Goal: Task Accomplishment & Management: Use online tool/utility

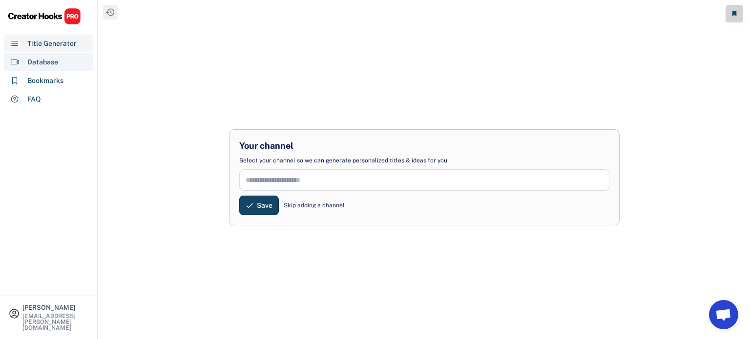
click at [66, 64] on div "Database" at bounding box center [48, 62] width 89 height 18
select select "**********"
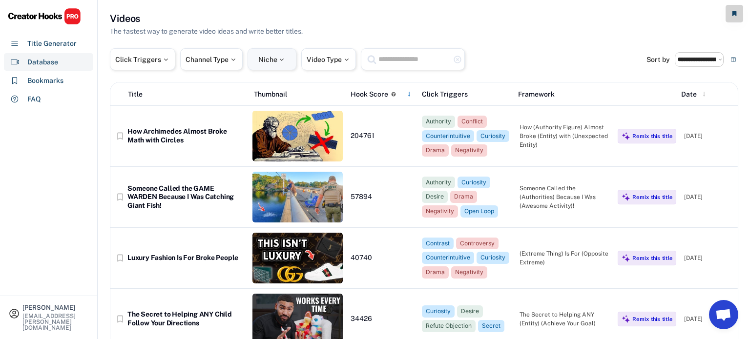
click at [257, 63] on div "Niche" at bounding box center [272, 59] width 49 height 22
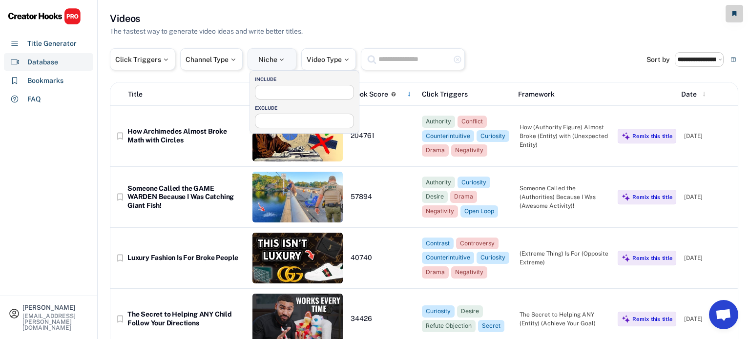
select select
click at [270, 89] on input "search" at bounding box center [307, 91] width 99 height 6
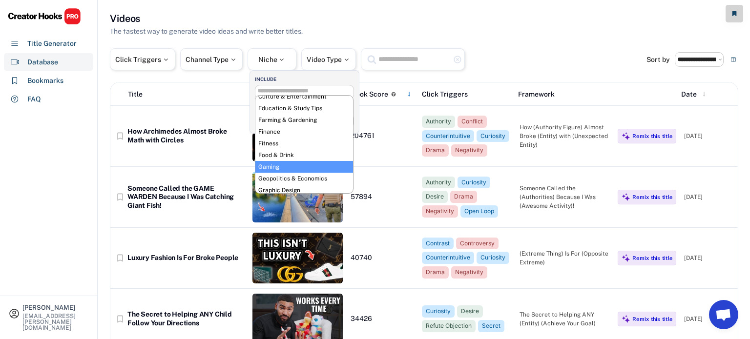
scroll to position [91, 0]
select select "**********"
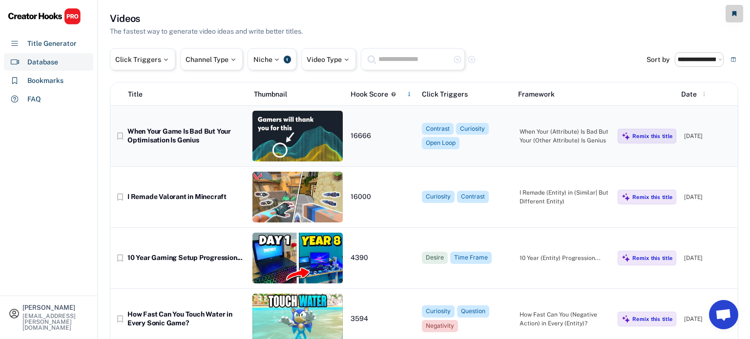
click at [203, 133] on div "When Your Game Is Bad But Your Optimisation Is Genius" at bounding box center [185, 135] width 117 height 17
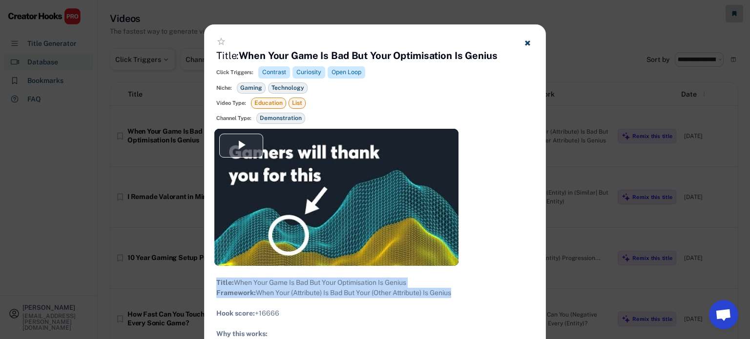
drag, startPoint x: 460, startPoint y: 302, endPoint x: 212, endPoint y: 275, distance: 249.1
copy div "Title: When Your Game Is Bad But Your Optimisation Is Genius Framework: When Yo…"
click at [528, 42] on use at bounding box center [527, 43] width 5 height 5
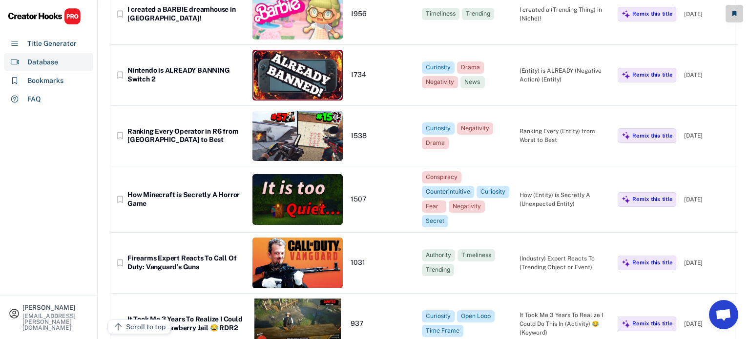
scroll to position [372, 0]
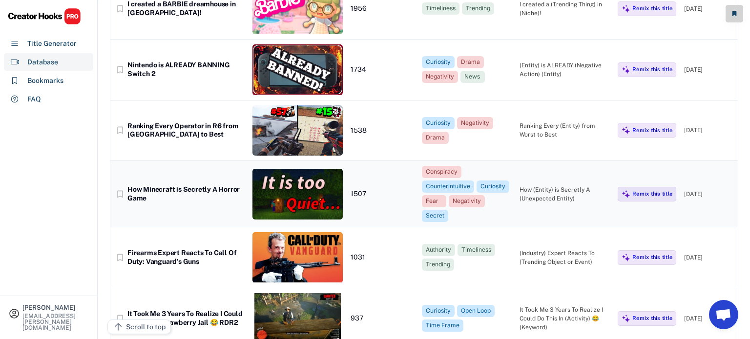
click at [152, 190] on div "How Minecraft is Secretly A Horror Game" at bounding box center [185, 194] width 117 height 17
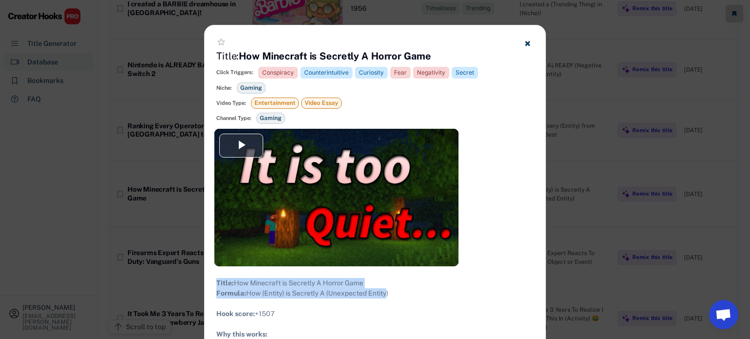
drag, startPoint x: 388, startPoint y: 301, endPoint x: 209, endPoint y: 283, distance: 180.6
copy div "Title: How Minecraft is Secretly A Horror Game Formula: How (Entity) is Secretl…"
click at [191, 143] on div at bounding box center [375, 169] width 750 height 339
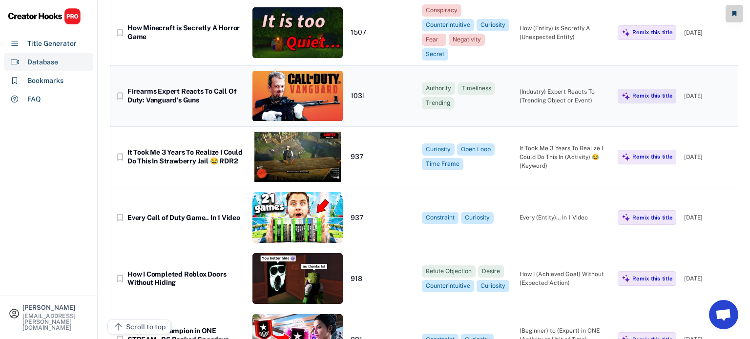
scroll to position [543, 0]
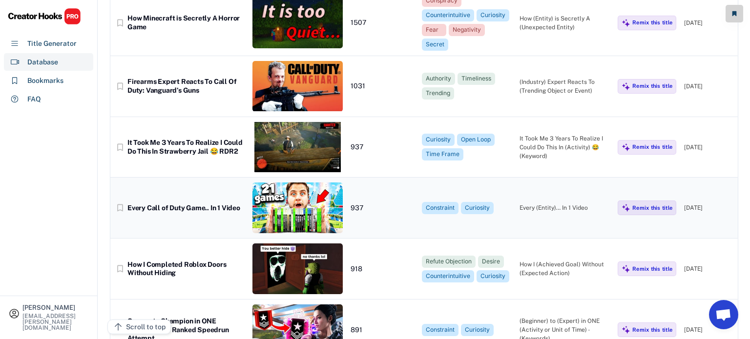
click at [197, 204] on div "Every Call of Duty Game.. In 1 Video" at bounding box center [185, 208] width 117 height 9
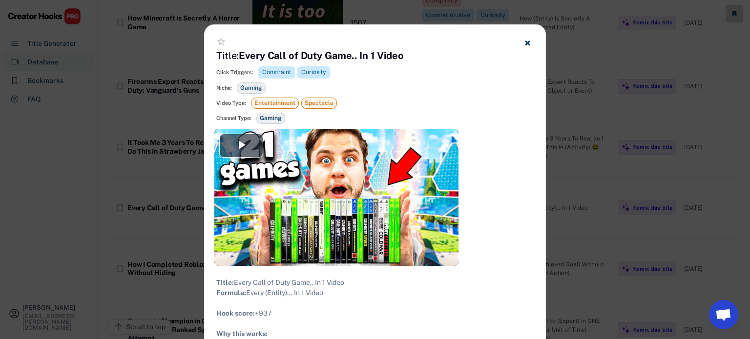
drag, startPoint x: 328, startPoint y: 301, endPoint x: 217, endPoint y: 284, distance: 112.7
copy div "Title: Every Call of Duty Game.. In 1 Video Formula: Every (Entity)… In 1 Video"
click at [89, 170] on div at bounding box center [375, 169] width 750 height 339
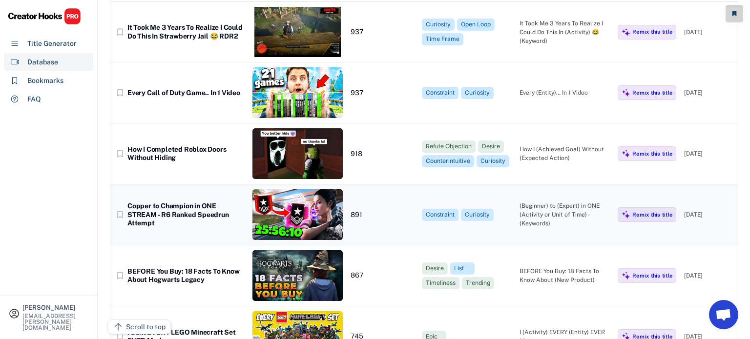
scroll to position [659, 0]
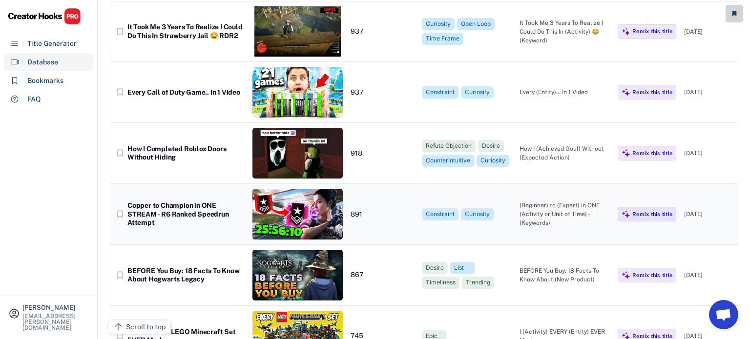
click at [186, 224] on div "Copper to Champion in ONE STREAM - R6 Ranked Speedrun Attempt" at bounding box center [185, 215] width 117 height 26
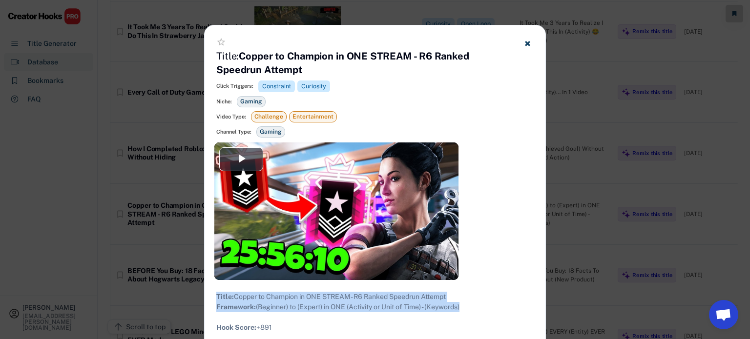
drag, startPoint x: 474, startPoint y: 316, endPoint x: 214, endPoint y: 293, distance: 260.4
copy div "Title: Copper to Champion in ONE STREAM - R6 Ranked Speedrun Attempt Framework:…"
click at [127, 210] on div at bounding box center [375, 169] width 750 height 339
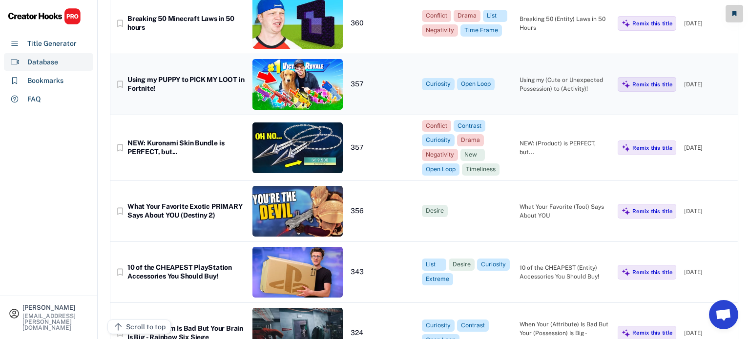
scroll to position [2258, 0]
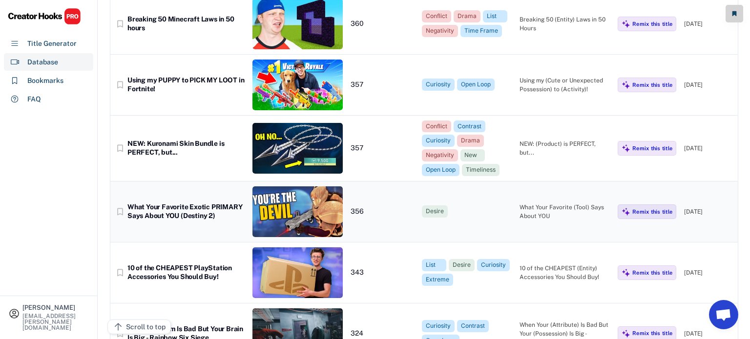
click at [208, 206] on div "What Your Favorite Exotic PRIMARY Says About YOU (Destiny 2)" at bounding box center [185, 211] width 117 height 17
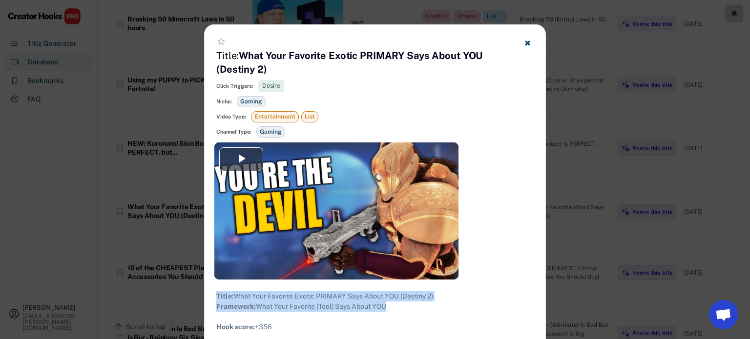
drag, startPoint x: 395, startPoint y: 318, endPoint x: 213, endPoint y: 294, distance: 183.8
copy div "Title: What Your Favorite Exotic PRIMARY Says About YOU (Destiny 2) Framework: …"
click at [127, 179] on div at bounding box center [375, 169] width 750 height 339
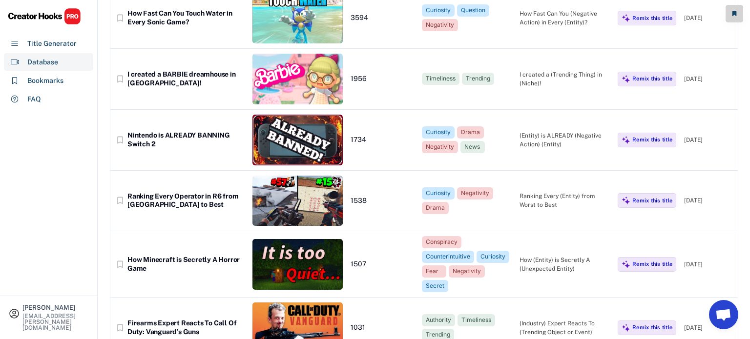
scroll to position [0, 0]
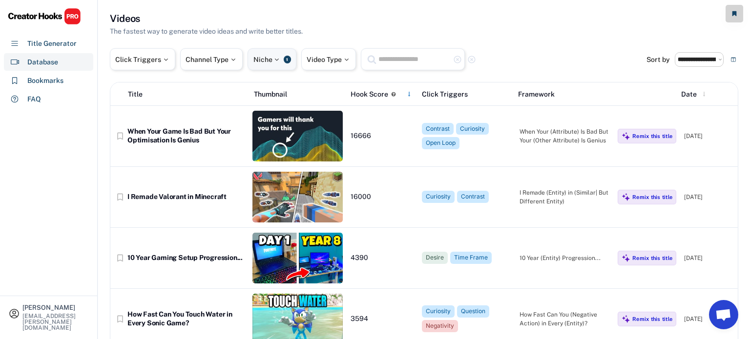
click at [276, 60] on div at bounding box center [277, 59] width 9 height 7
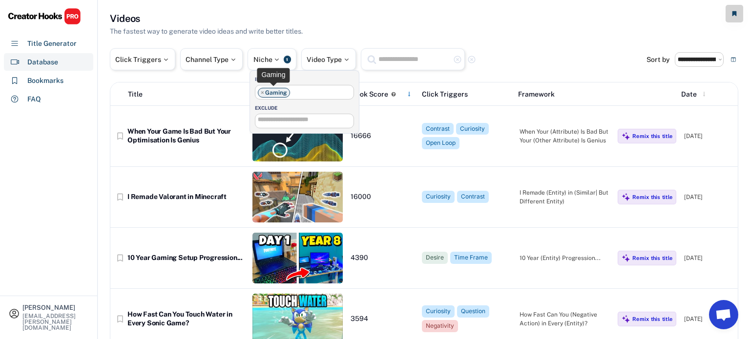
click at [263, 91] on span "×" at bounding box center [262, 93] width 3 height 6
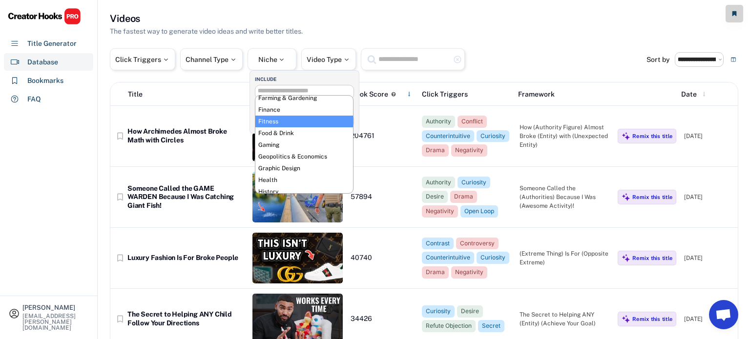
scroll to position [85, 0]
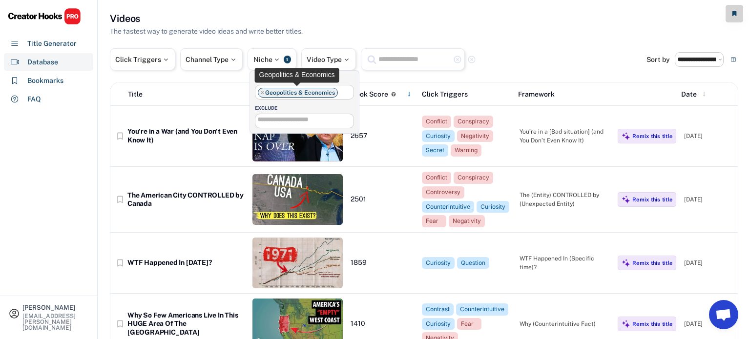
click at [263, 91] on span "×" at bounding box center [262, 93] width 3 height 6
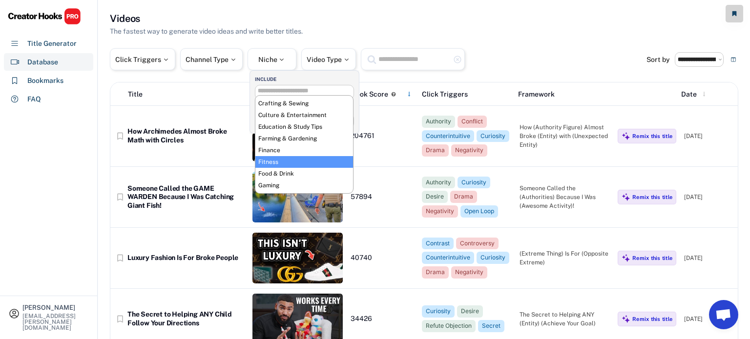
scroll to position [45, 0]
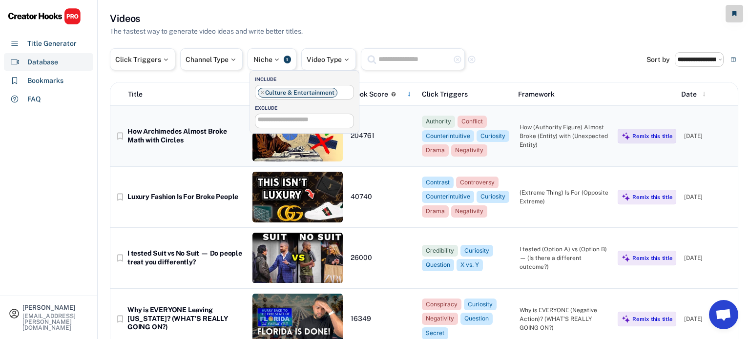
click at [174, 142] on div "How Archimedes Almost Broke Math with Circles" at bounding box center [185, 135] width 117 height 17
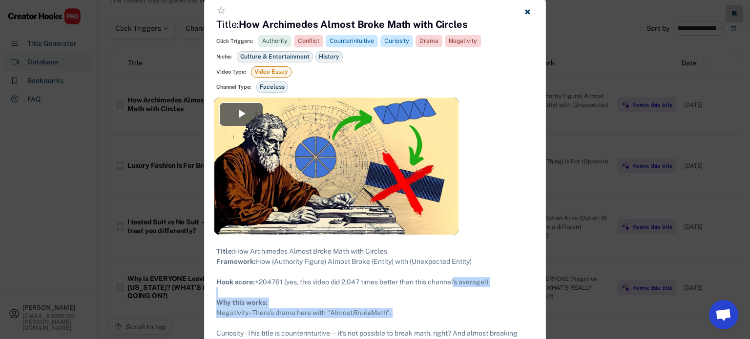
scroll to position [39, 0]
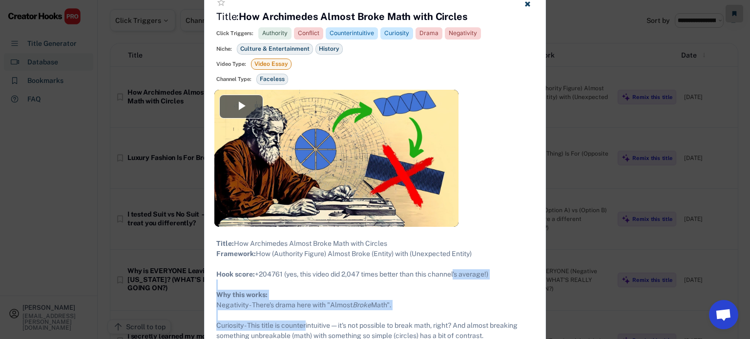
drag, startPoint x: 404, startPoint y: 331, endPoint x: 310, endPoint y: 332, distance: 93.8
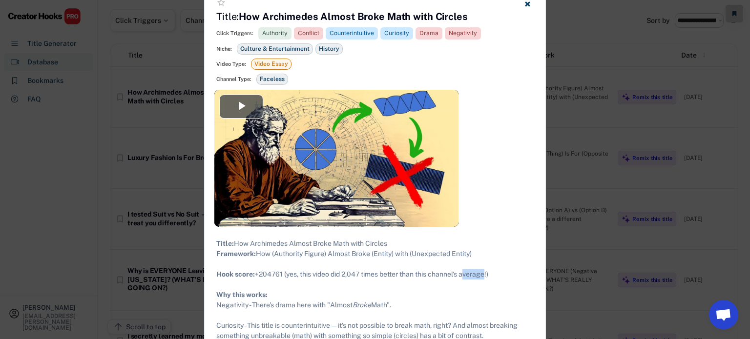
drag, startPoint x: 486, startPoint y: 284, endPoint x: 466, endPoint y: 282, distance: 20.1
drag, startPoint x: 216, startPoint y: 262, endPoint x: 498, endPoint y: 285, distance: 282.7
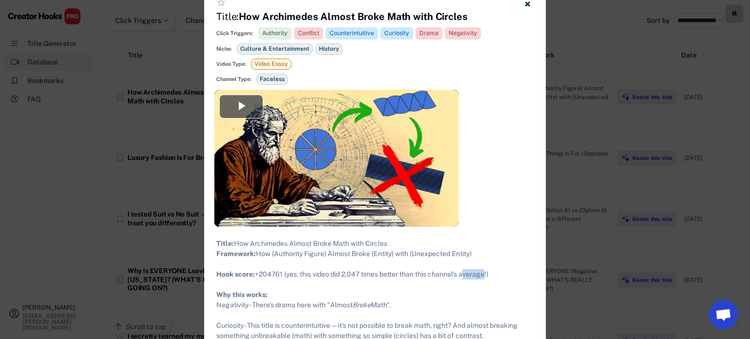
copy div "Framework: How (Authority Figure) Almost Broke (Entity) with (Unexpected Entity…"
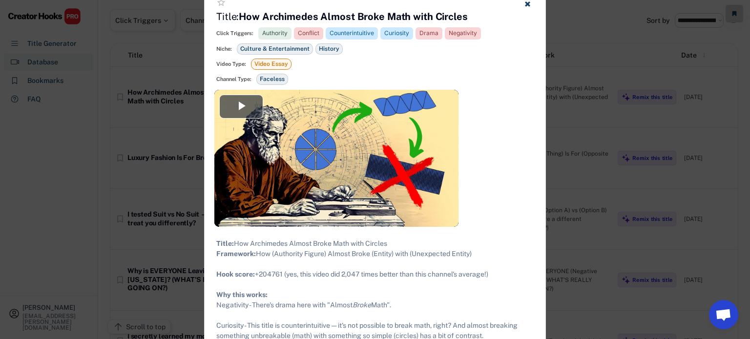
drag, startPoint x: 497, startPoint y: 285, endPoint x: 217, endPoint y: 265, distance: 280.1
copy div "Framework: How (Authority Figure) Almost Broke (Entity) with (Unexpected Entity…"
click at [120, 220] on div at bounding box center [375, 169] width 750 height 339
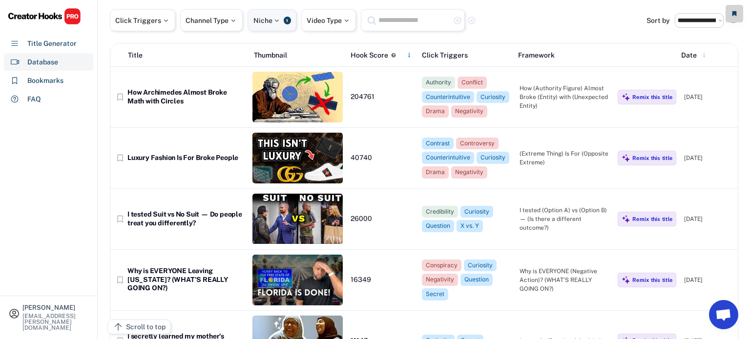
click at [277, 23] on div "Niche 1" at bounding box center [272, 20] width 49 height 22
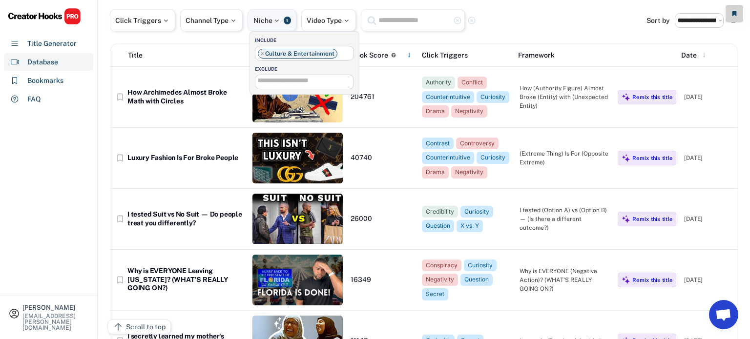
scroll to position [49, 0]
click at [24, 175] on div "[PERSON_NAME] [PERSON_NAME][EMAIL_ADDRESS][PERSON_NAME][DOMAIN_NAME] Title Gene…" at bounding box center [49, 169] width 98 height 339
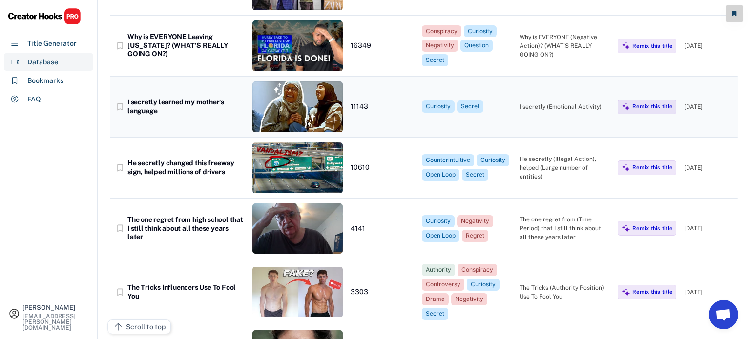
scroll to position [275, 0]
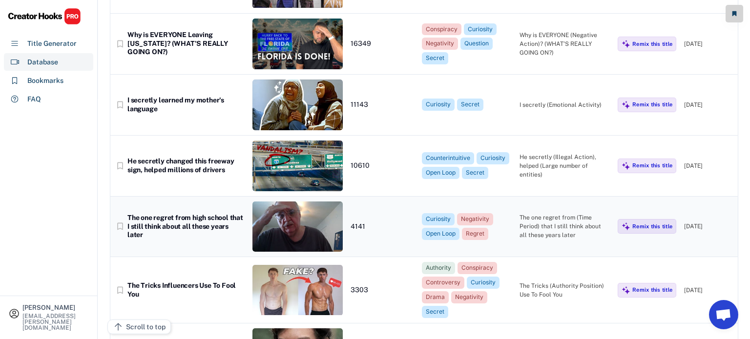
click at [214, 219] on div "The one regret from high school that I still think about all these years later" at bounding box center [185, 227] width 117 height 26
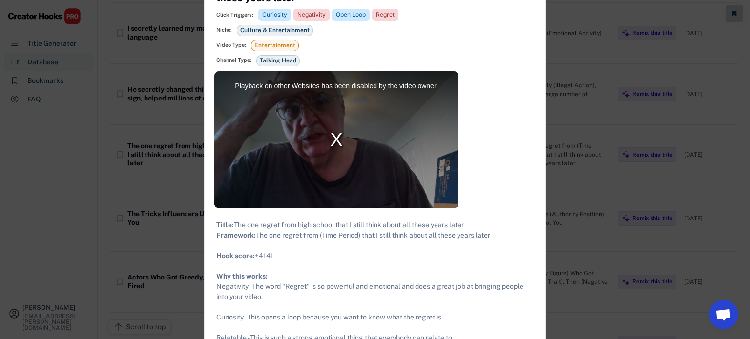
scroll to position [347, 0]
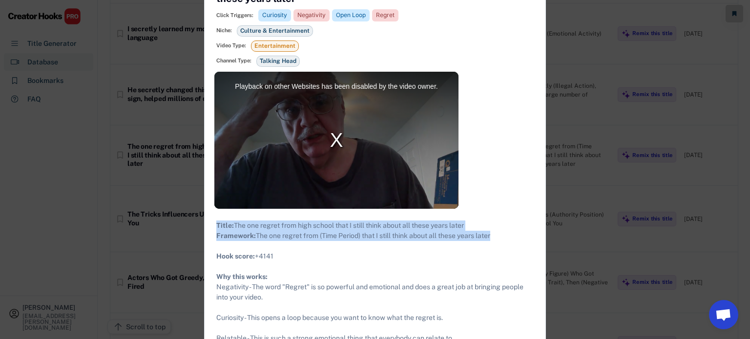
drag, startPoint x: 498, startPoint y: 246, endPoint x: 216, endPoint y: 226, distance: 282.5
click at [216, 226] on div "Title: The one regret from high school that I still think about all these years…" at bounding box center [374, 313] width 317 height 185
copy div "Title: The one regret from high school that I still think about all these years…"
click at [97, 97] on div at bounding box center [375, 169] width 750 height 339
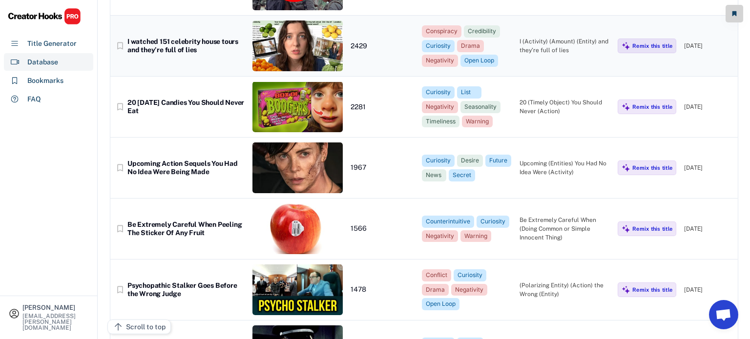
scroll to position [768, 0]
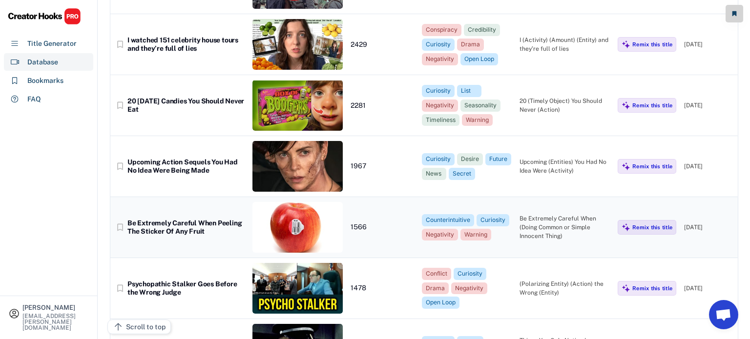
click at [180, 238] on div "bookmark_border Be Extremely Careful When Peeling The Sticker Of Any Fruit 1566…" at bounding box center [424, 227] width 628 height 61
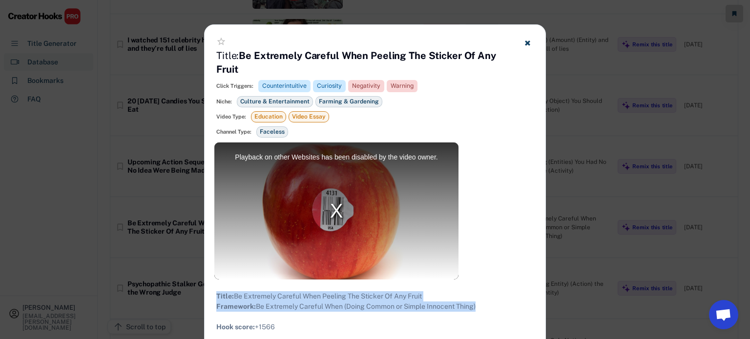
drag, startPoint x: 215, startPoint y: 293, endPoint x: 491, endPoint y: 316, distance: 277.0
copy div "Title: Be Extremely Careful When Peeling The Sticker Of Any Fruit Framework: Be…"
click at [528, 44] on use at bounding box center [527, 43] width 5 height 5
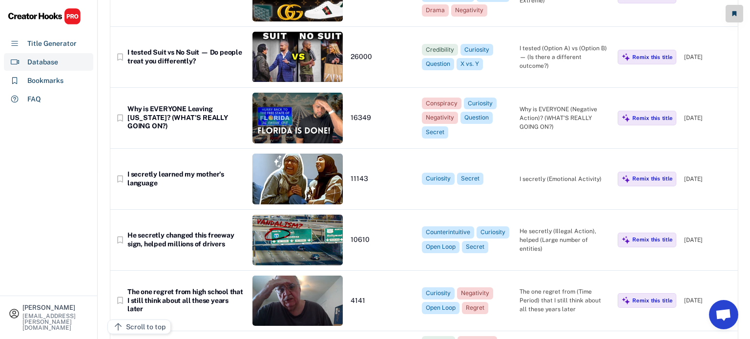
scroll to position [0, 0]
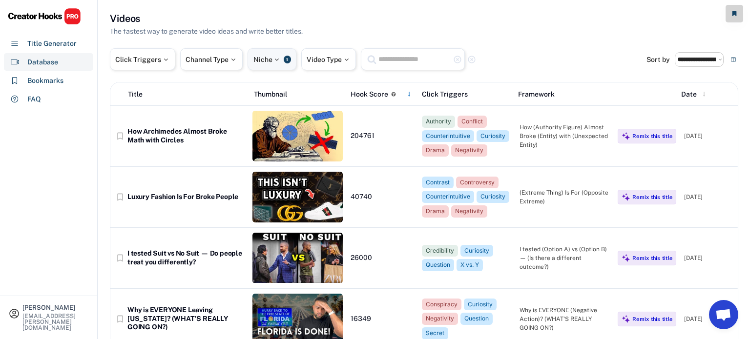
click at [281, 62] on div at bounding box center [277, 59] width 9 height 7
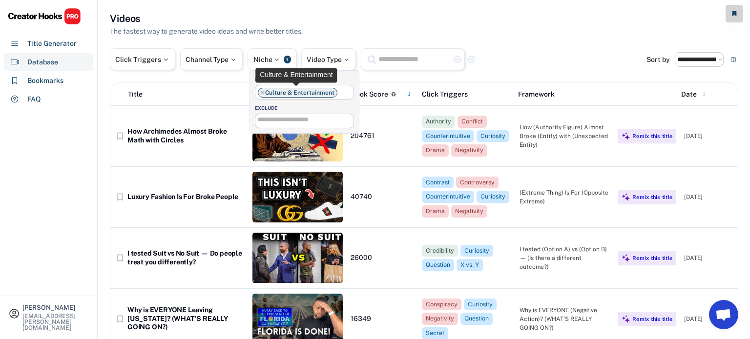
click at [262, 92] on span "×" at bounding box center [262, 93] width 3 height 6
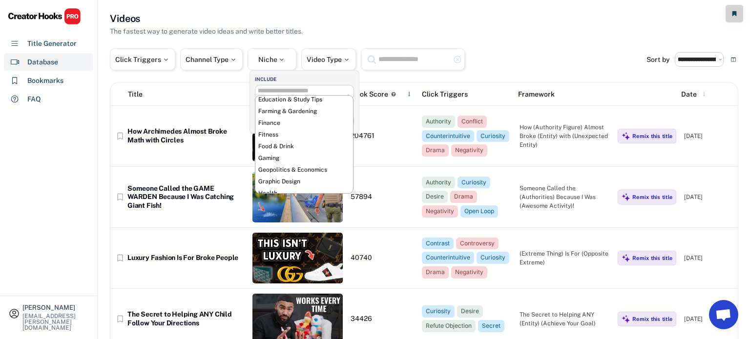
scroll to position [72, 0]
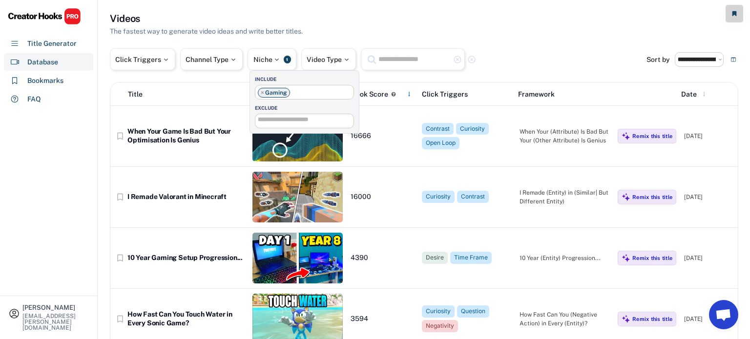
click at [58, 197] on div "[PERSON_NAME] [PERSON_NAME][EMAIL_ADDRESS][PERSON_NAME][DOMAIN_NAME] Title Gene…" at bounding box center [49, 169] width 98 height 339
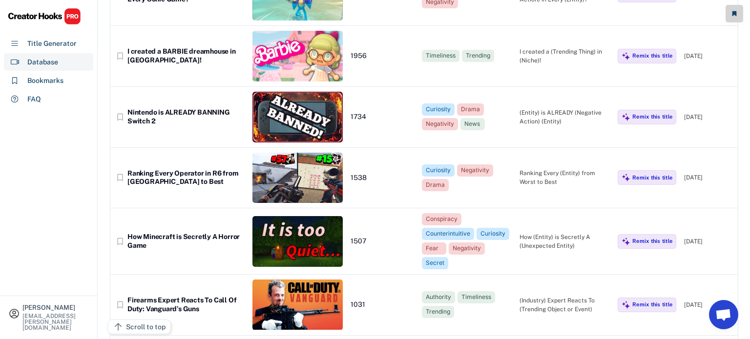
scroll to position [325, 0]
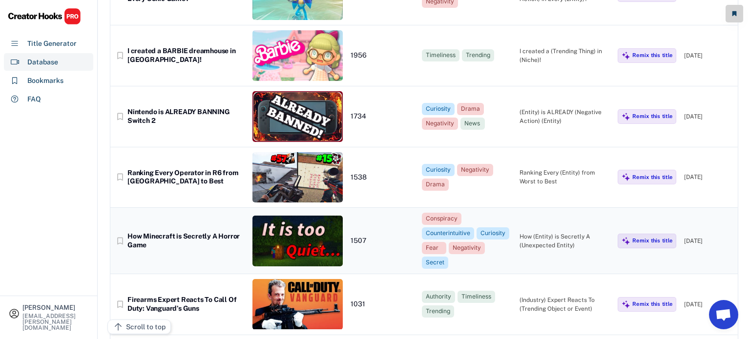
click at [187, 242] on div "How Minecraft is Secretly A Horror Game" at bounding box center [185, 240] width 117 height 17
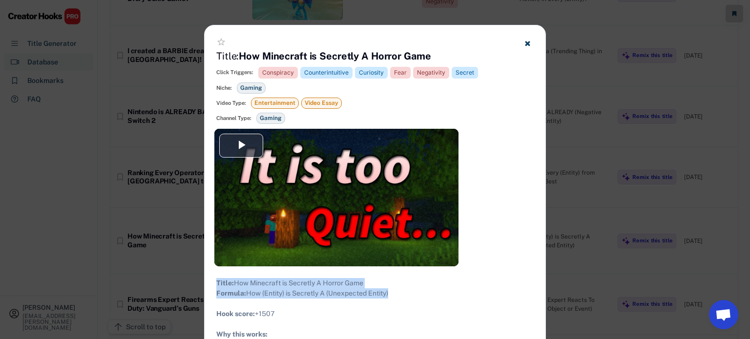
drag, startPoint x: 397, startPoint y: 302, endPoint x: 218, endPoint y: 277, distance: 180.5
copy div "Title: How Minecraft is Secretly A Horror Game Formula: How (Entity) is Secretl…"
click at [526, 45] on icon at bounding box center [527, 43] width 7 height 7
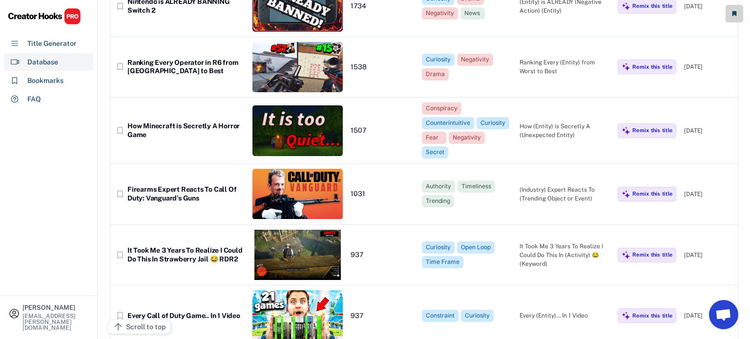
scroll to position [0, 0]
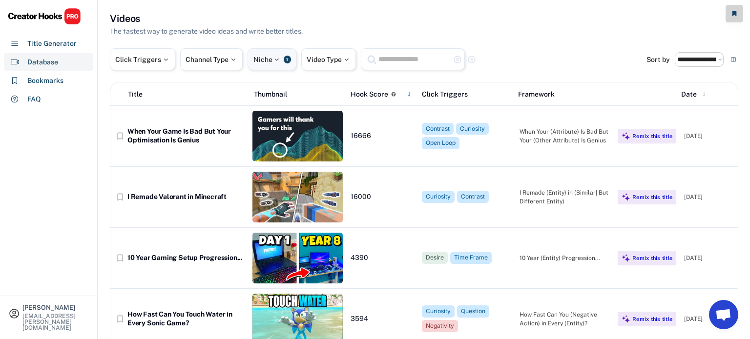
click at [277, 56] on div at bounding box center [277, 59] width 9 height 7
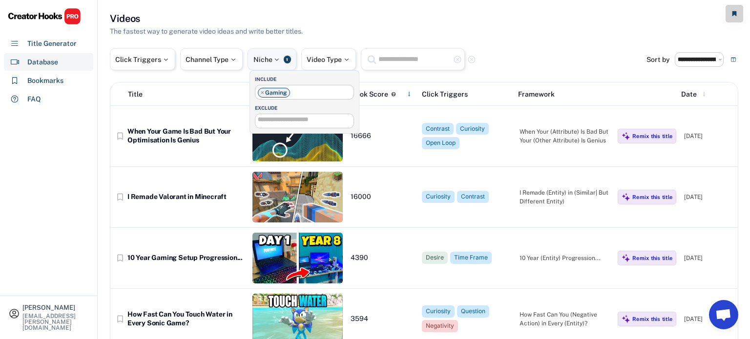
scroll to position [91, 0]
click at [63, 190] on div "[PERSON_NAME] [PERSON_NAME][EMAIL_ADDRESS][PERSON_NAME][DOMAIN_NAME] Title Gene…" at bounding box center [49, 169] width 98 height 339
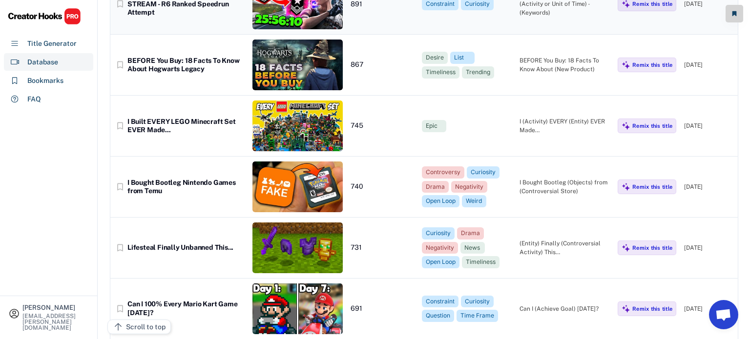
scroll to position [869, 0]
click at [208, 157] on div "bookmark_border I Bought Bootleg Nintendo Games from Temu 740 Controversy Curio…" at bounding box center [424, 187] width 628 height 61
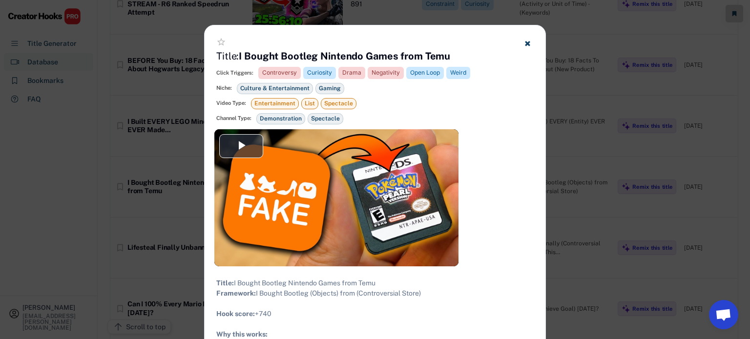
click at [524, 40] on icon at bounding box center [527, 43] width 7 height 7
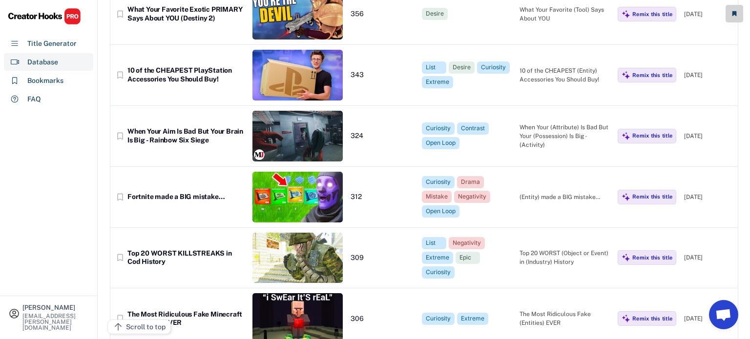
scroll to position [2458, 0]
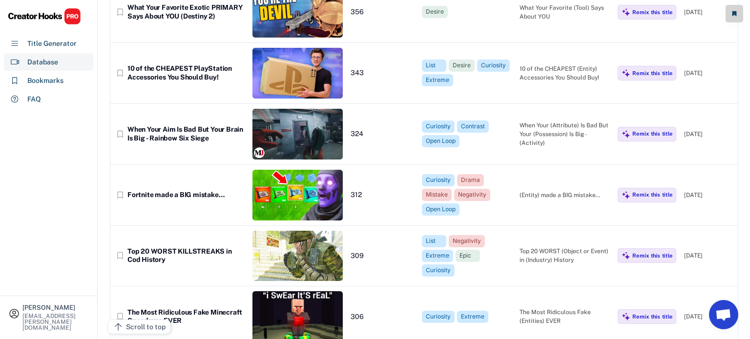
click at [77, 135] on div "[PERSON_NAME] [PERSON_NAME][EMAIL_ADDRESS][PERSON_NAME][DOMAIN_NAME] Title Gene…" at bounding box center [49, 169] width 98 height 339
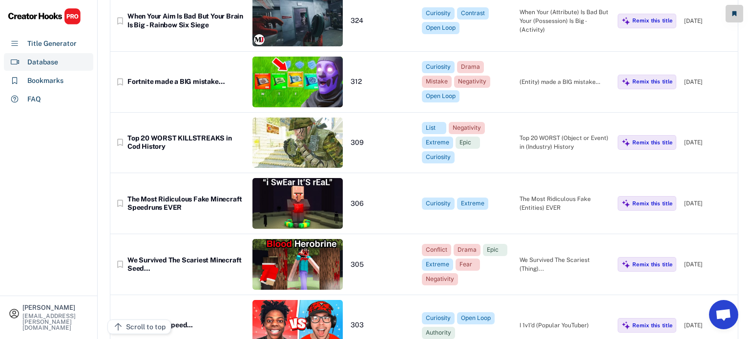
scroll to position [2573, 0]
